Goal: Task Accomplishment & Management: Complete application form

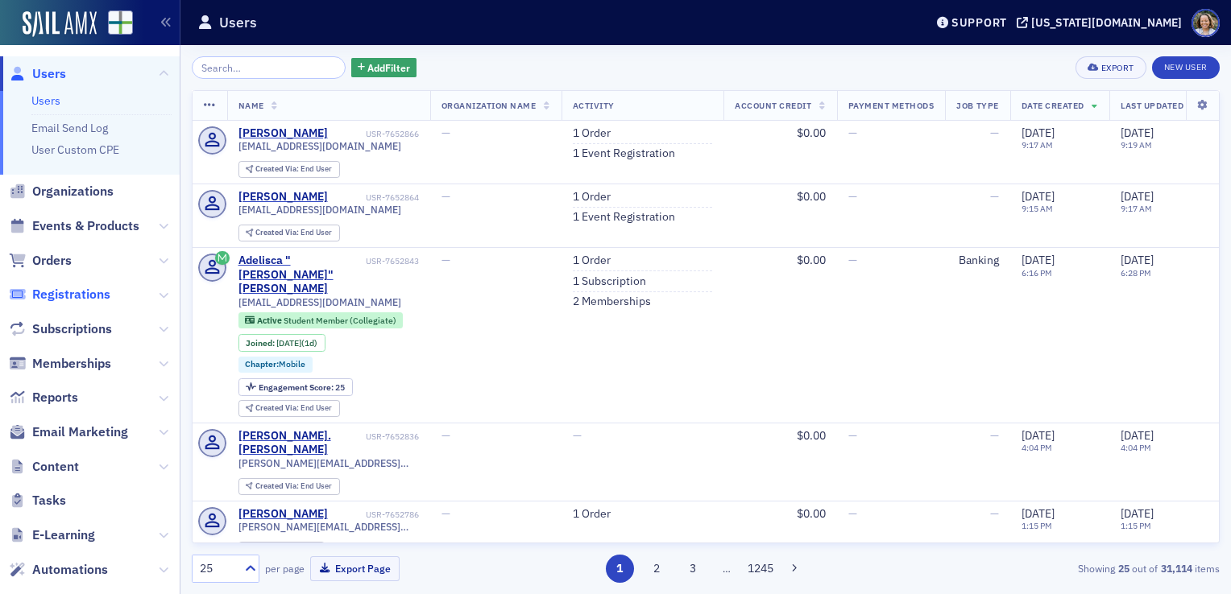
click at [96, 296] on span "Registrations" at bounding box center [71, 295] width 78 height 18
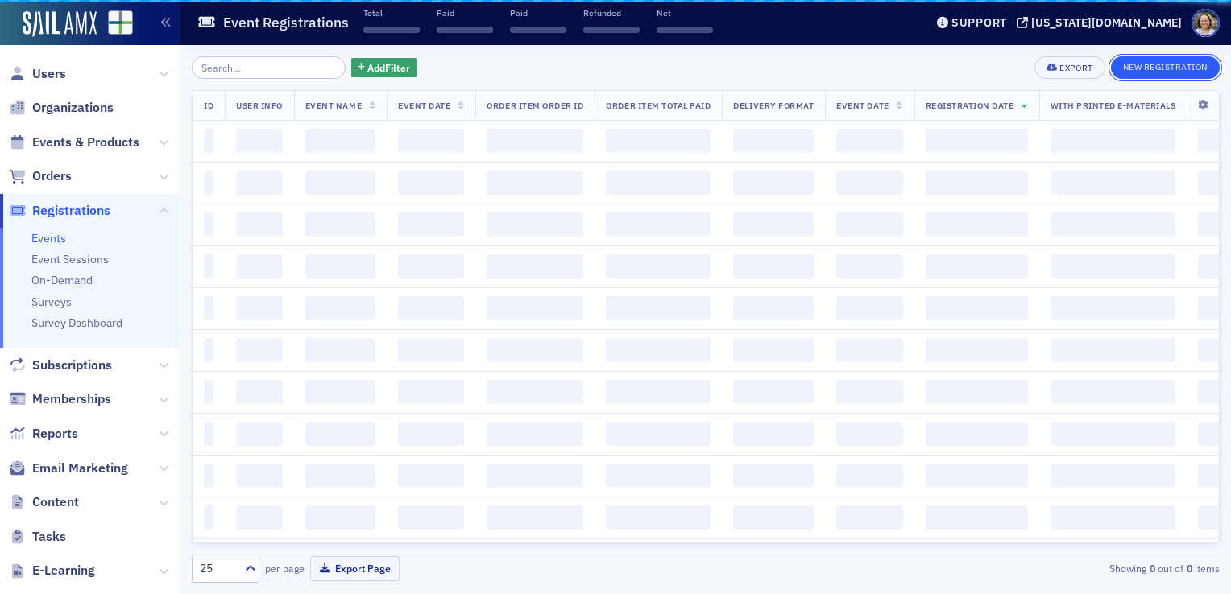
click at [1174, 69] on button "New Registration" at bounding box center [1165, 67] width 109 height 23
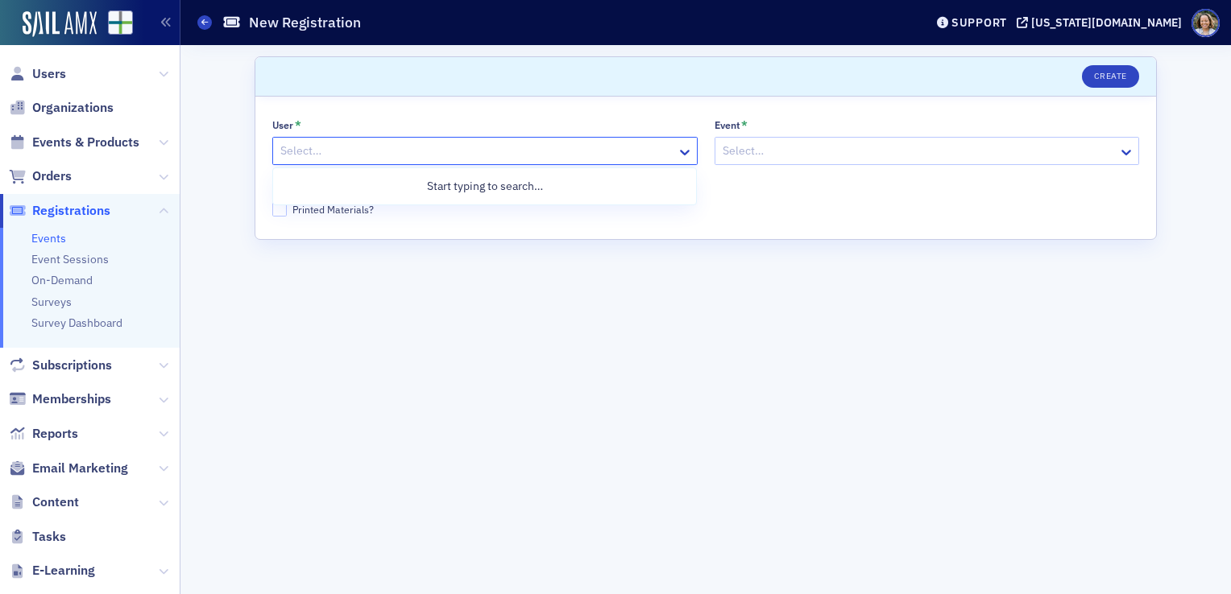
click at [387, 155] on div at bounding box center [477, 151] width 396 height 20
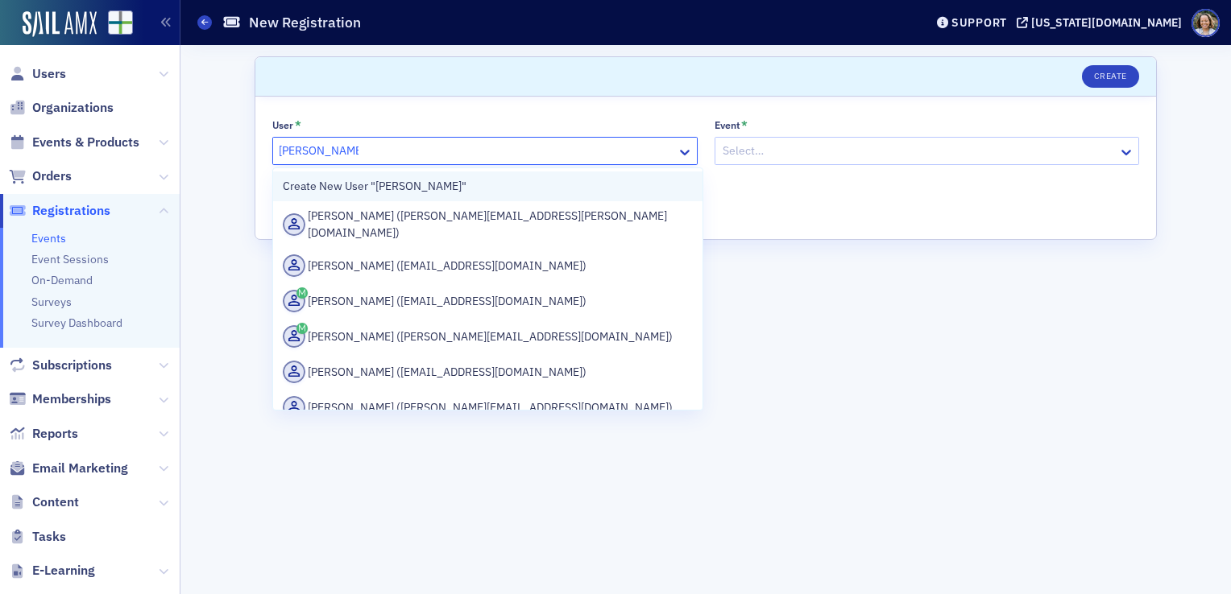
click at [449, 195] on div "Create New User "[PERSON_NAME]"" at bounding box center [487, 187] width 429 height 30
type input "[PERSON_NAME]"
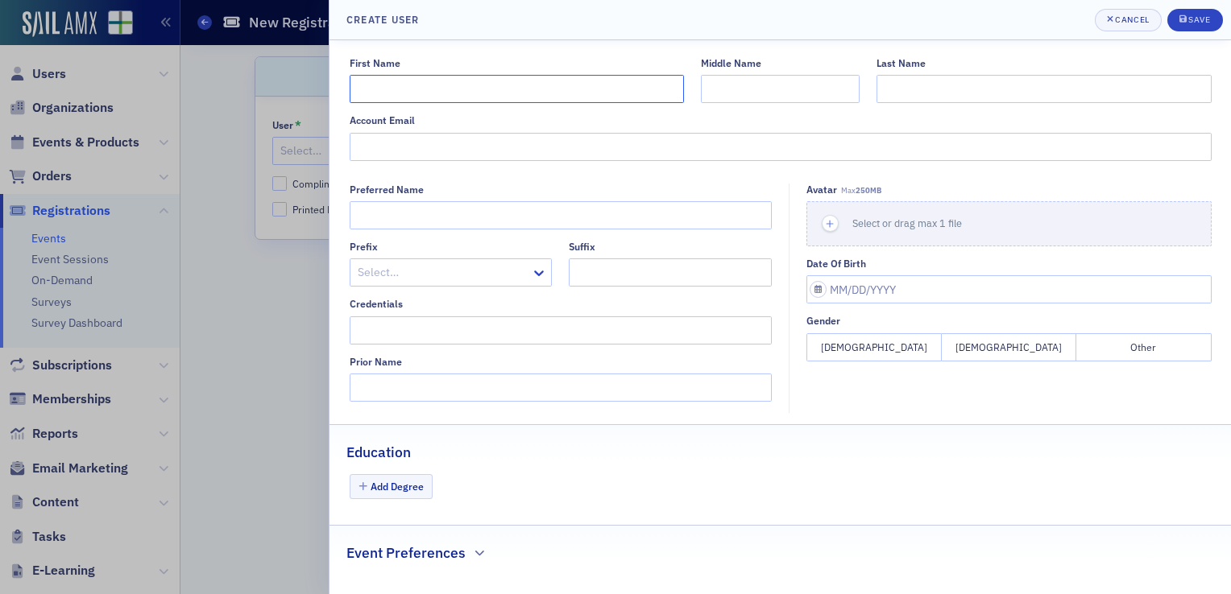
click at [587, 98] on input "First Name" at bounding box center [517, 89] width 334 height 28
type input "[PERSON_NAME]"
type input "Maslott"
click at [1191, 24] on div "Save" at bounding box center [1199, 19] width 22 height 9
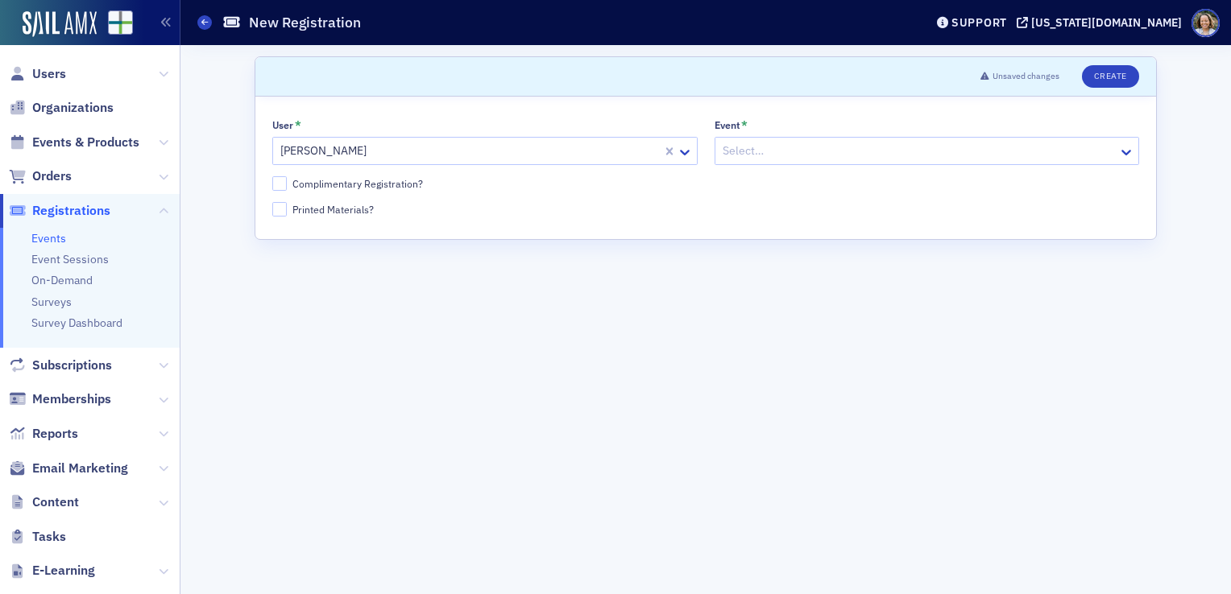
click at [915, 159] on div at bounding box center [919, 151] width 396 height 20
type input "2025"
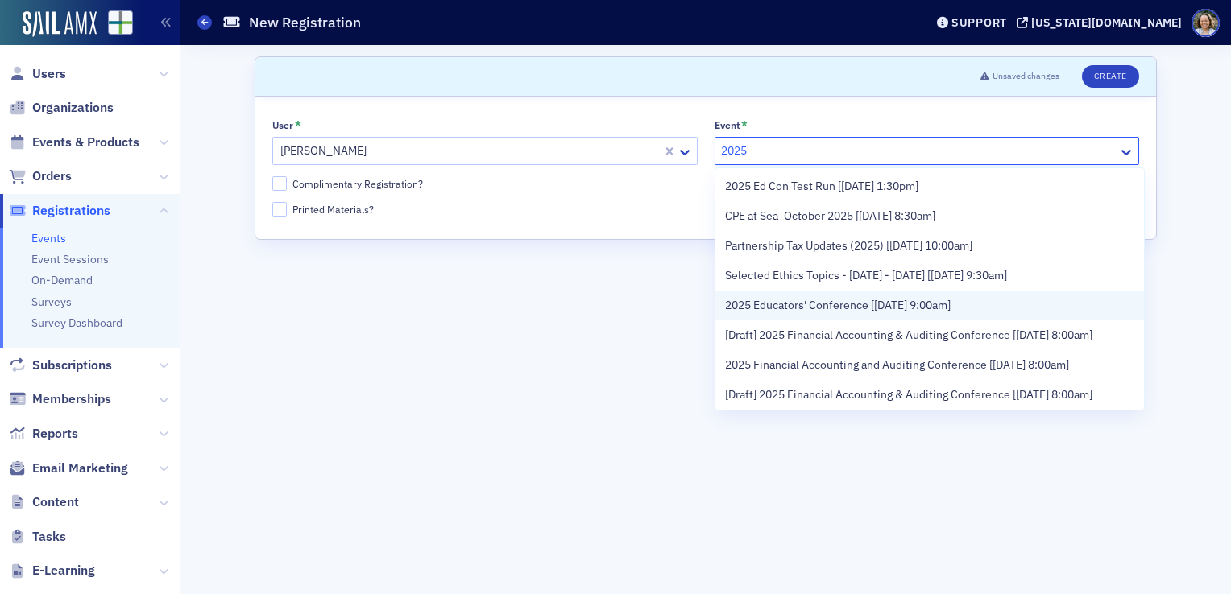
click at [867, 311] on span "2025 Educators' Conference [[DATE] 9:00am]" at bounding box center [838, 305] width 226 height 17
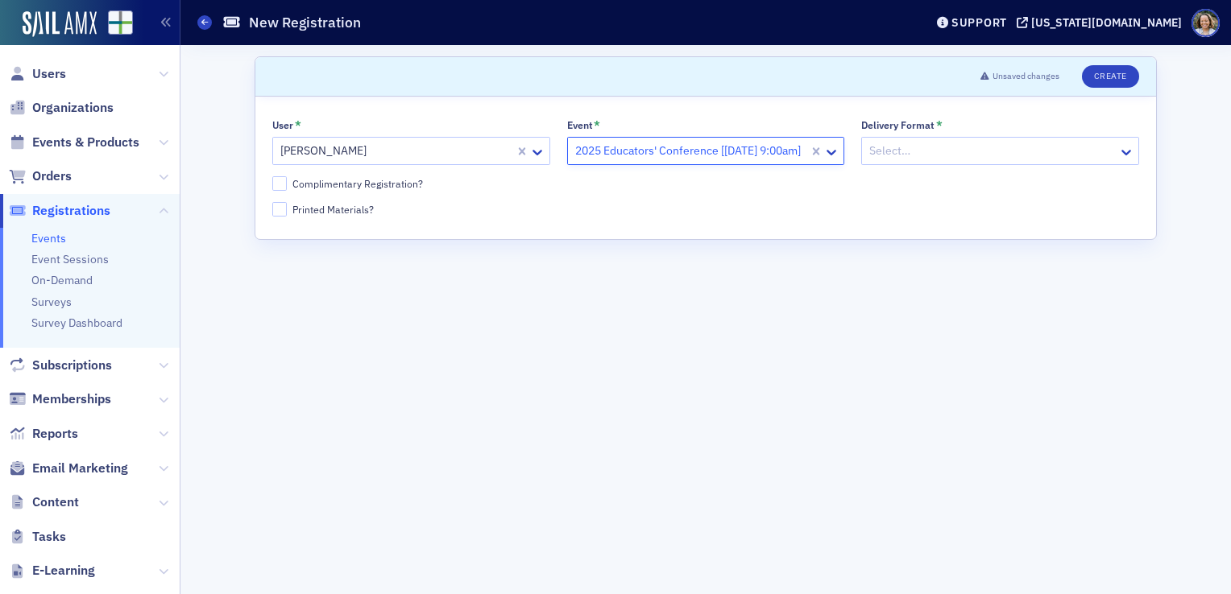
click at [341, 185] on div "Complimentary Registration?" at bounding box center [357, 184] width 130 height 14
click at [287, 185] on input "Complimentary Registration?" at bounding box center [279, 183] width 14 height 14
checkbox input "true"
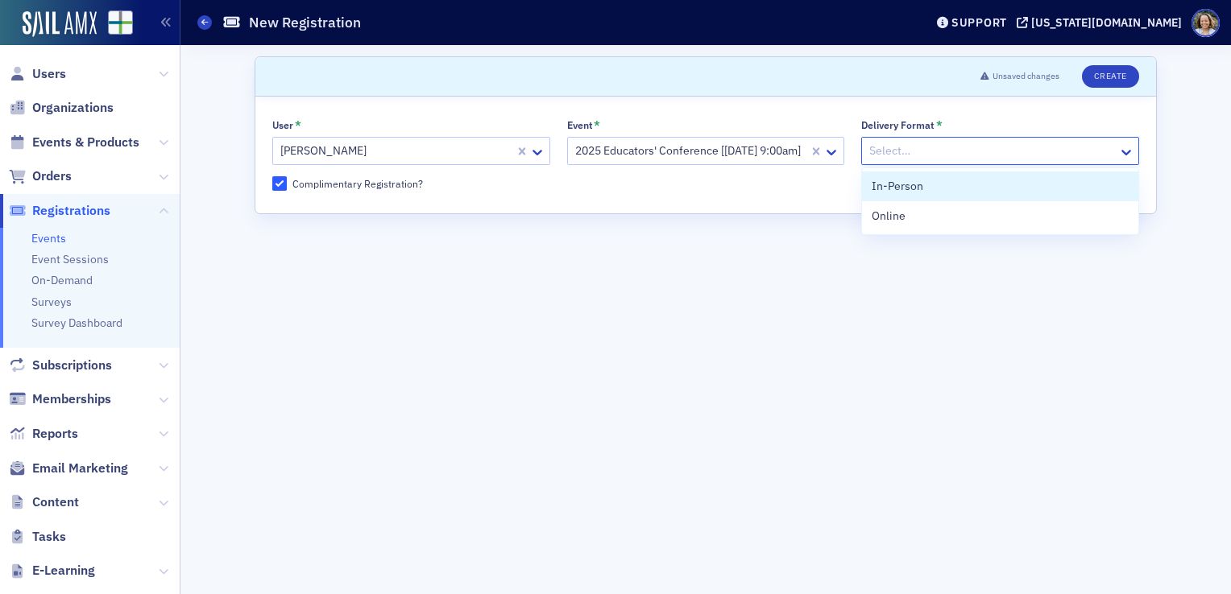
click at [1012, 150] on div at bounding box center [991, 151] width 249 height 20
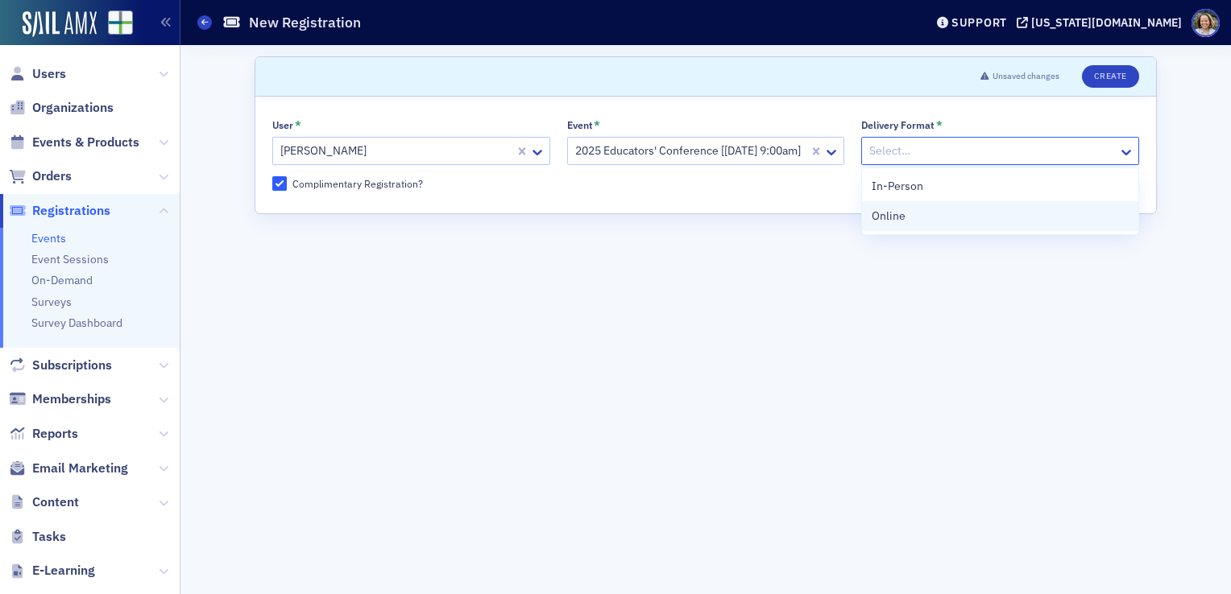
click at [960, 221] on div "Online" at bounding box center [999, 216] width 257 height 17
click at [1119, 76] on button "Create" at bounding box center [1110, 76] width 57 height 23
